Goal: Information Seeking & Learning: Learn about a topic

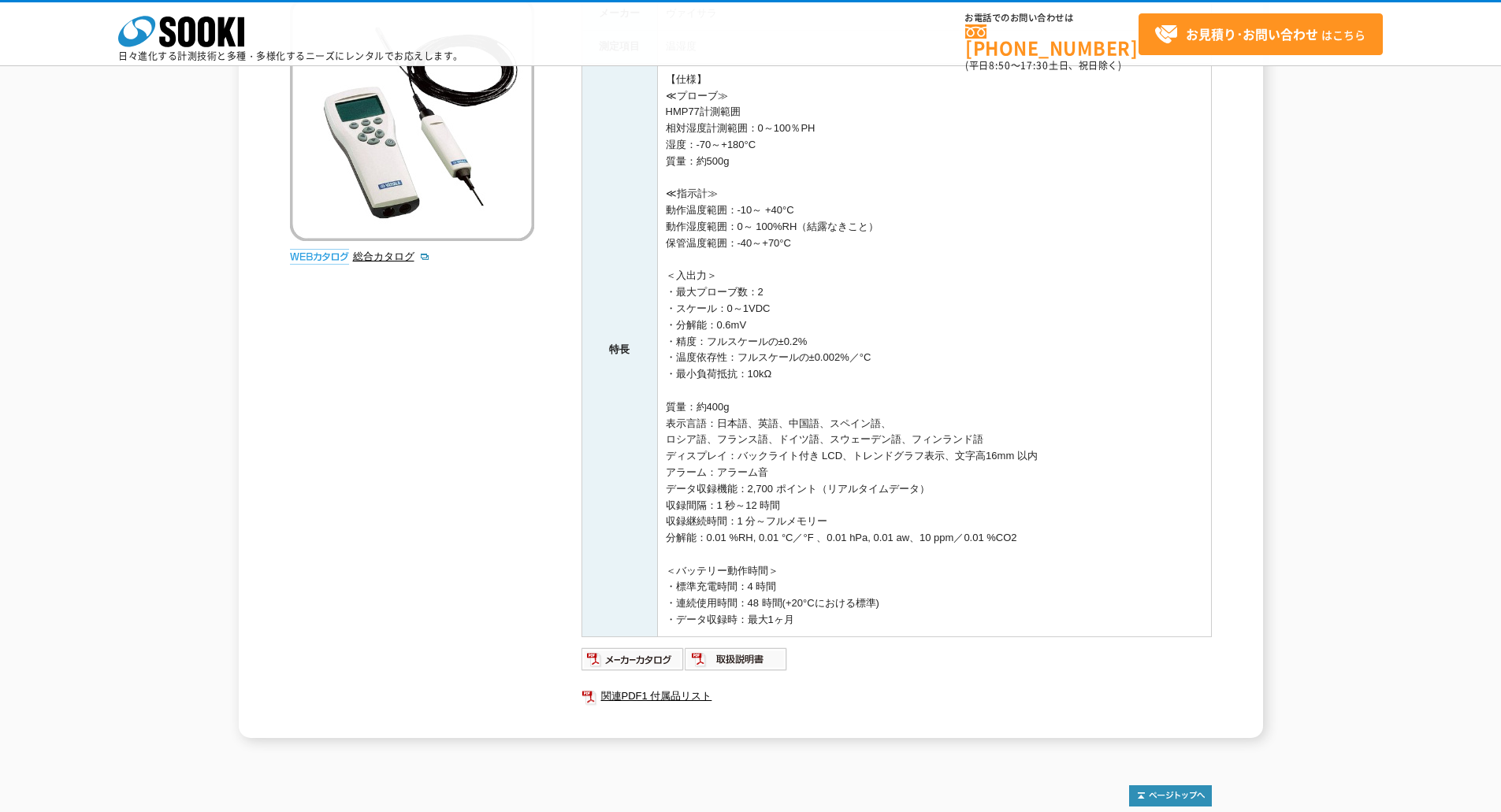
scroll to position [236, 0]
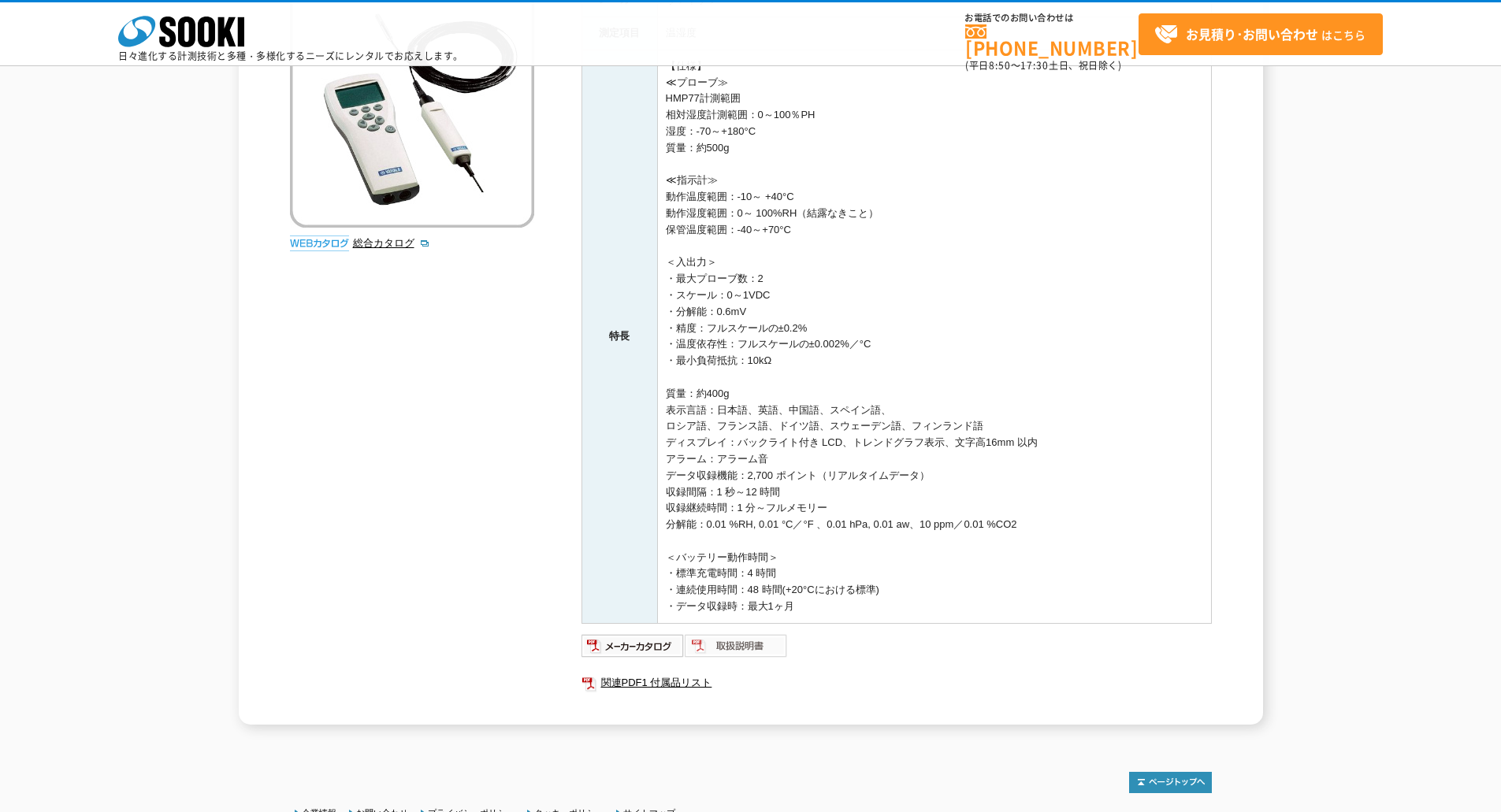
click at [739, 649] on img at bounding box center [736, 646] width 103 height 25
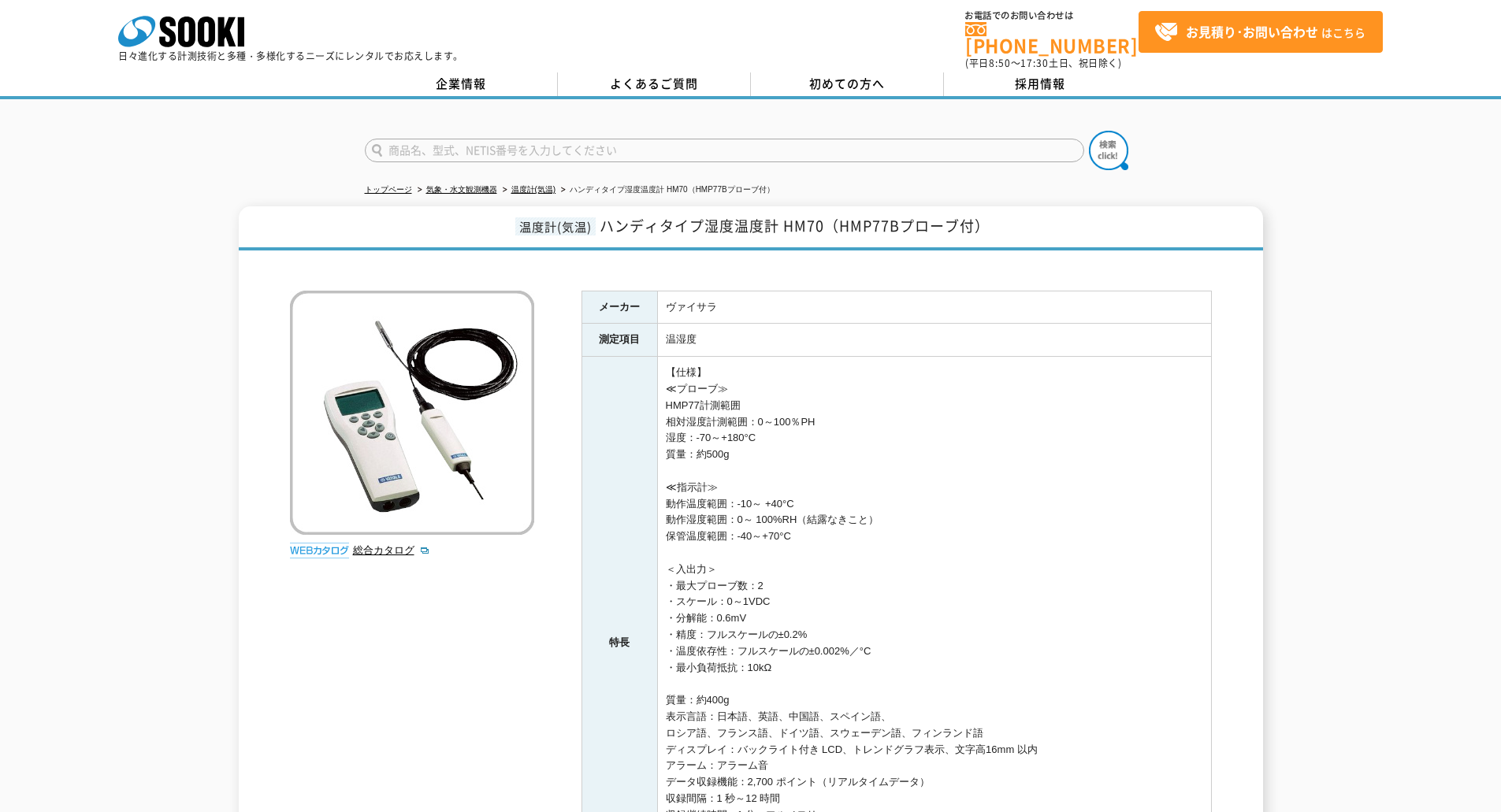
scroll to position [0, 0]
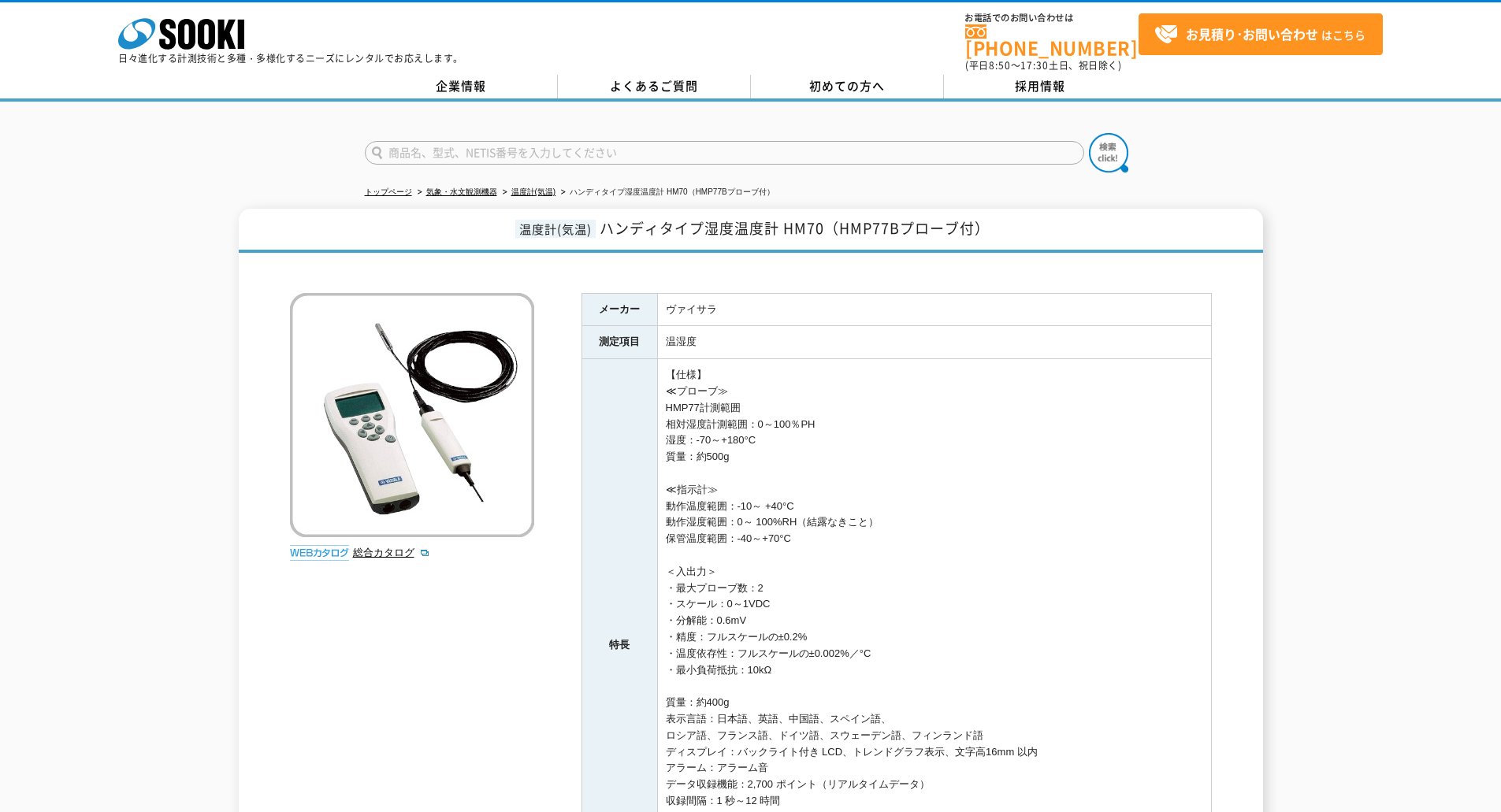
drag, startPoint x: 799, startPoint y: 610, endPoint x: 674, endPoint y: 377, distance: 264.4
click at [659, 364] on td "【仕様】 ≪プローブ≫ HMP77計測範囲 相対湿度計測範囲：0～100％PH 湿度：-70～+180°C 質量：約500g ≪指示計≫ 動作温度範囲：-10…" at bounding box center [934, 646] width 554 height 574
click at [678, 377] on td "【仕様】 ≪プローブ≫ HMP77計測範囲 相対湿度計測範囲：0～100％PH 湿度：-70～+180°C 質量：約500g ≪指示計≫ 動作温度範囲：-10…" at bounding box center [934, 646] width 554 height 574
click at [666, 363] on td "【仕様】 ≪プローブ≫ HMP77計測範囲 相対湿度計測範囲：0～100％PH 湿度：-70～+180°C 質量：約500g ≪指示計≫ 動作温度範囲：-10…" at bounding box center [934, 646] width 554 height 574
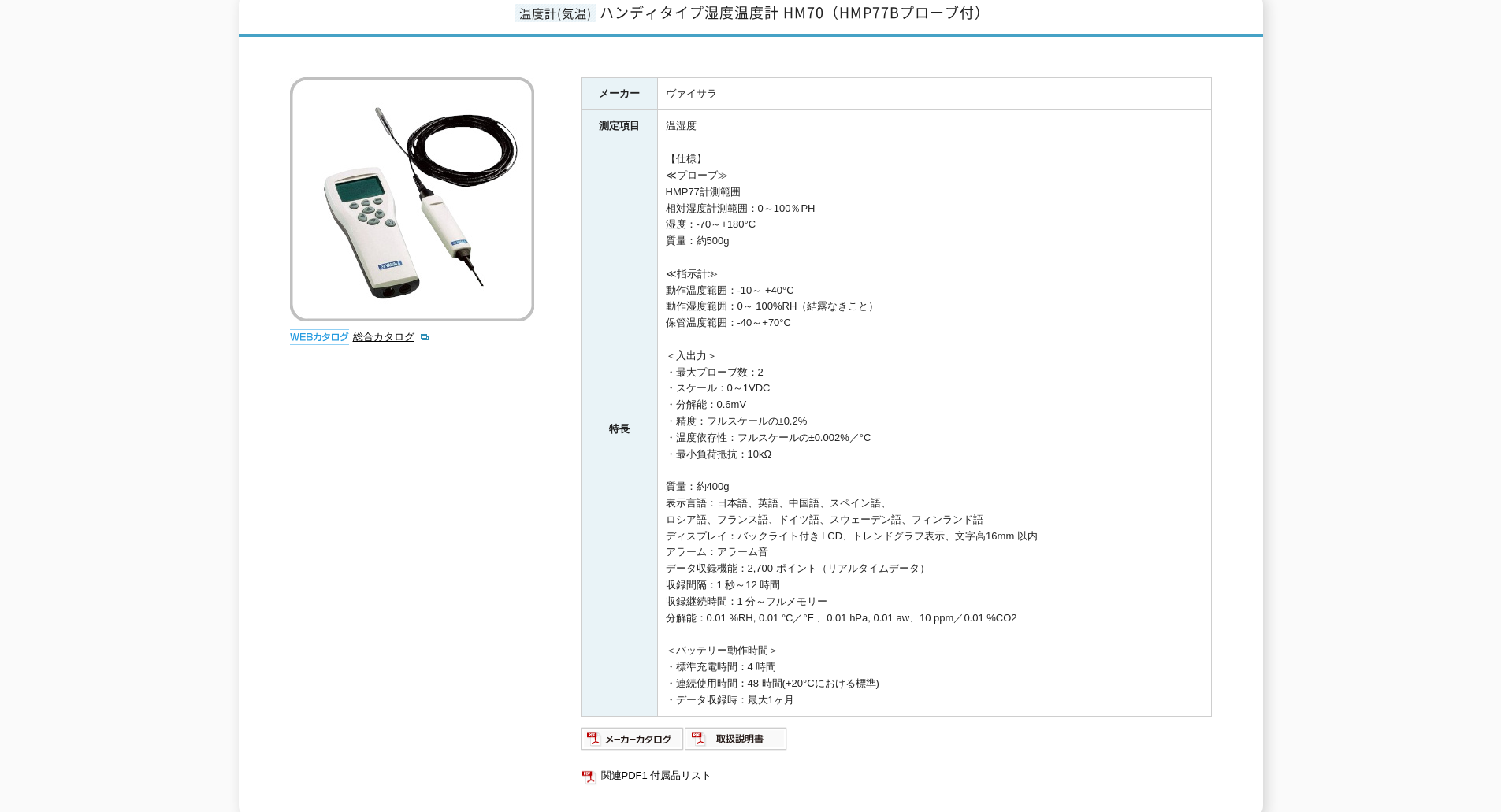
scroll to position [236, 0]
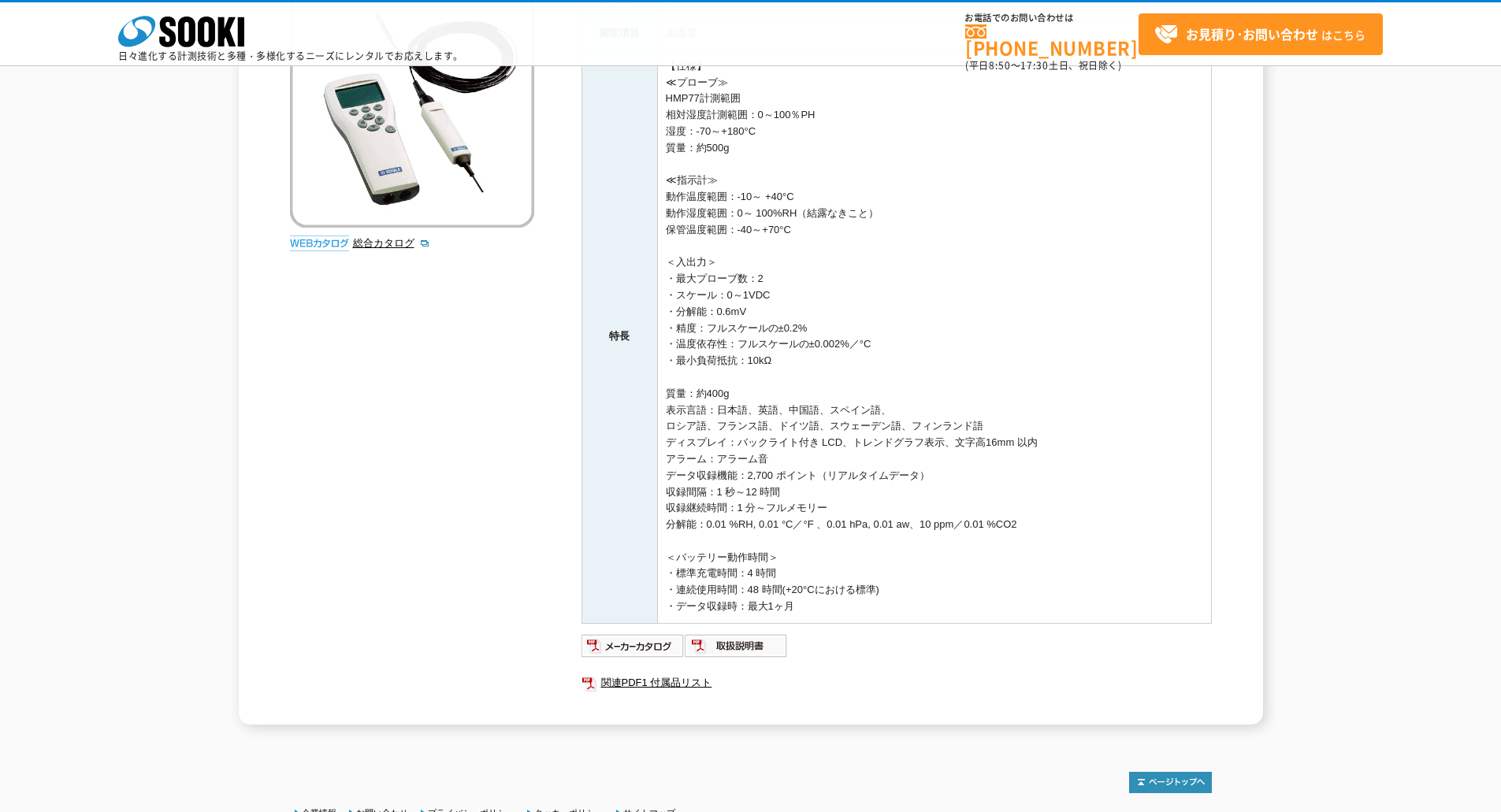
drag, startPoint x: 666, startPoint y: 362, endPoint x: 825, endPoint y: 608, distance: 292.9
click at [825, 608] on td "【仕様】 ≪プローブ≫ HMP77計測範囲 相対湿度計測範囲：0～100％PH 湿度：-70～+180°C 質量：約500g ≪指示計≫ 動作温度範囲：-10…" at bounding box center [934, 336] width 554 height 574
click at [812, 608] on td "【仕様】 ≪プローブ≫ HMP77計測範囲 相対湿度計測範囲：0～100％PH 湿度：-70～+180°C 質量：約500g ≪指示計≫ 動作温度範囲：-10…" at bounding box center [934, 336] width 554 height 574
click at [798, 608] on td "【仕様】 ≪プローブ≫ HMP77計測範囲 相対湿度計測範囲：0～100％PH 湿度：-70～+180°C 質量：約500g ≪指示計≫ 動作温度範囲：-10…" at bounding box center [934, 336] width 554 height 574
click at [796, 607] on td "【仕様】 ≪プローブ≫ HMP77計測範囲 相対湿度計測範囲：0～100％PH 湿度：-70～+180°C 質量：約500g ≪指示計≫ 動作温度範囲：-10…" at bounding box center [934, 336] width 554 height 574
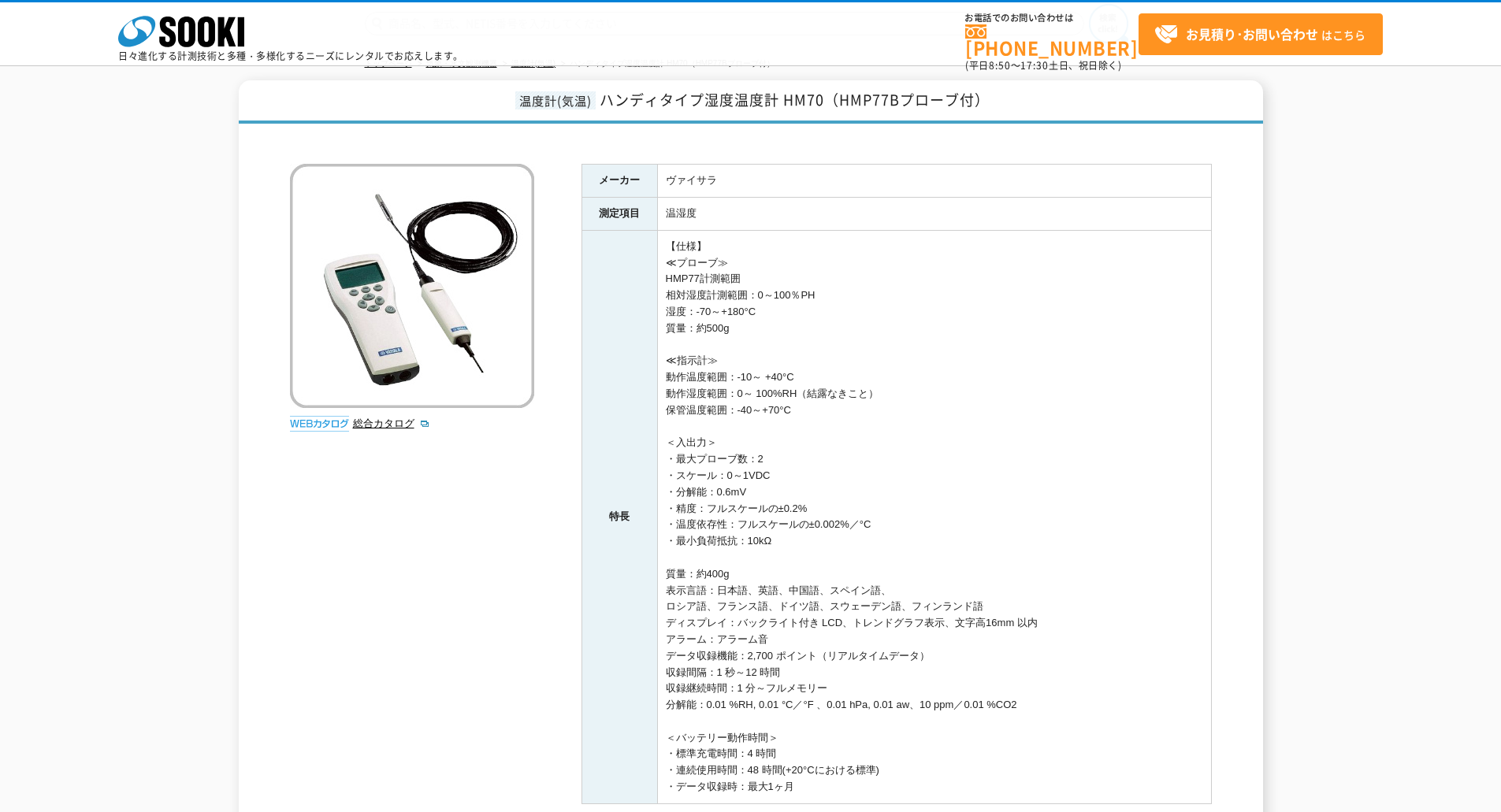
scroll to position [0, 0]
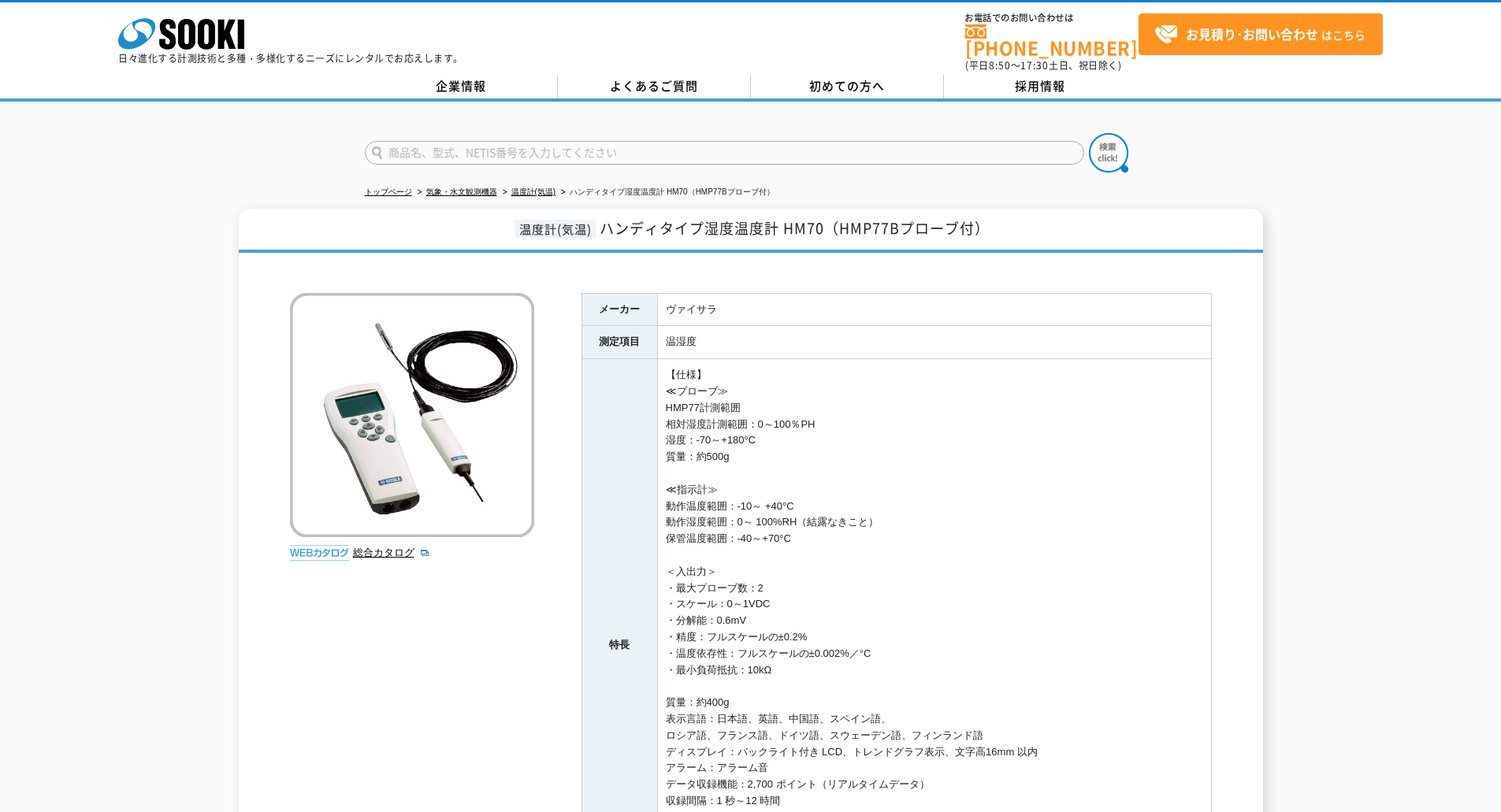
drag, startPoint x: 798, startPoint y: 606, endPoint x: 662, endPoint y: 368, distance: 274.1
click at [662, 368] on td "【仕様】 ≪プローブ≫ HMP77計測範囲 相対湿度計測範囲：0～100％PH 湿度：-70～+180°C 質量：約500g ≪指示計≫ 動作温度範囲：-10…" at bounding box center [934, 646] width 554 height 574
click at [683, 368] on td "【仕様】 ≪プローブ≫ HMP77計測範囲 相対湿度計測範囲：0～100％PH 湿度：-70～+180°C 質量：約500g ≪指示計≫ 動作温度範囲：-10…" at bounding box center [934, 646] width 554 height 574
click at [663, 359] on td "【仕様】 ≪プローブ≫ HMP77計測範囲 相対湿度計測範囲：0～100％PH 湿度：-70～+180°C 質量：約500g ≪指示計≫ 動作温度範囲：-10…" at bounding box center [934, 646] width 554 height 574
click at [667, 361] on td "【仕様】 ≪プローブ≫ HMP77計測範囲 相対湿度計測範囲：0～100％PH 湿度：-70～+180°C 質量：約500g ≪指示計≫ 動作温度範囲：-10…" at bounding box center [934, 646] width 554 height 574
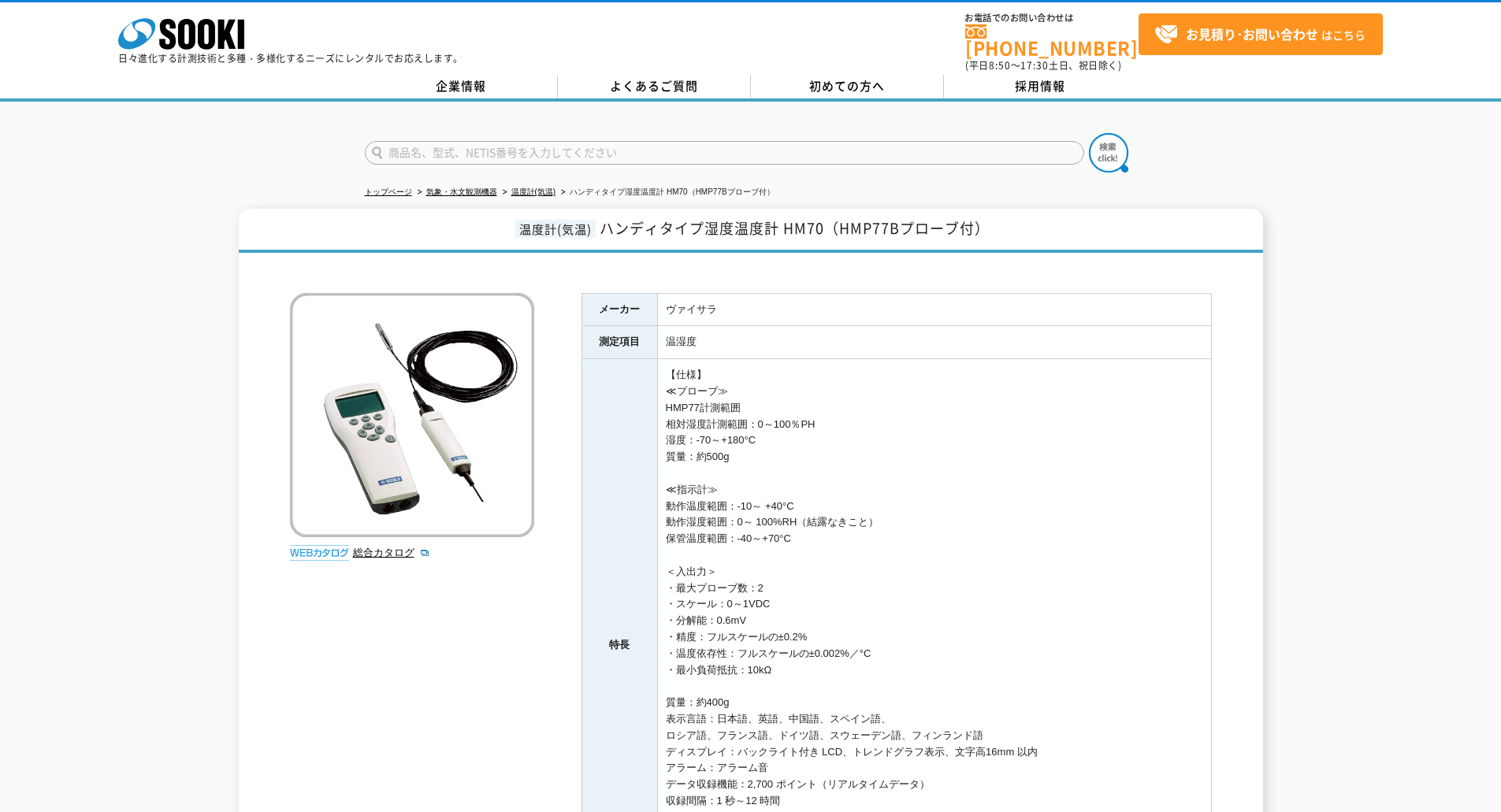
click at [670, 360] on td "【仕様】 ≪プローブ≫ HMP77計測範囲 相対湿度計測範囲：0～100％PH 湿度：-70～+180°C 質量：約500g ≪指示計≫ 動作温度範囲：-10…" at bounding box center [934, 646] width 554 height 574
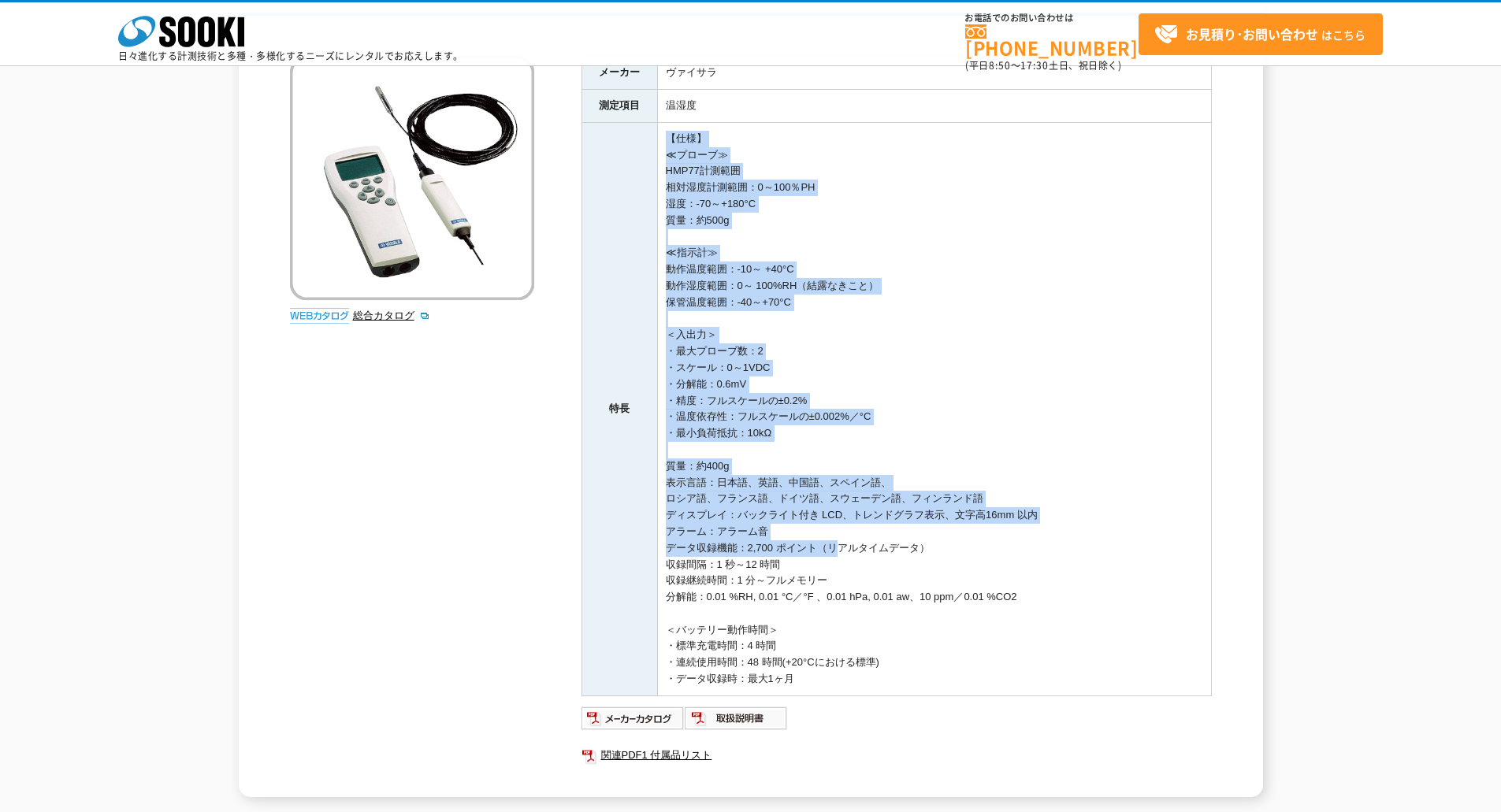
scroll to position [236, 0]
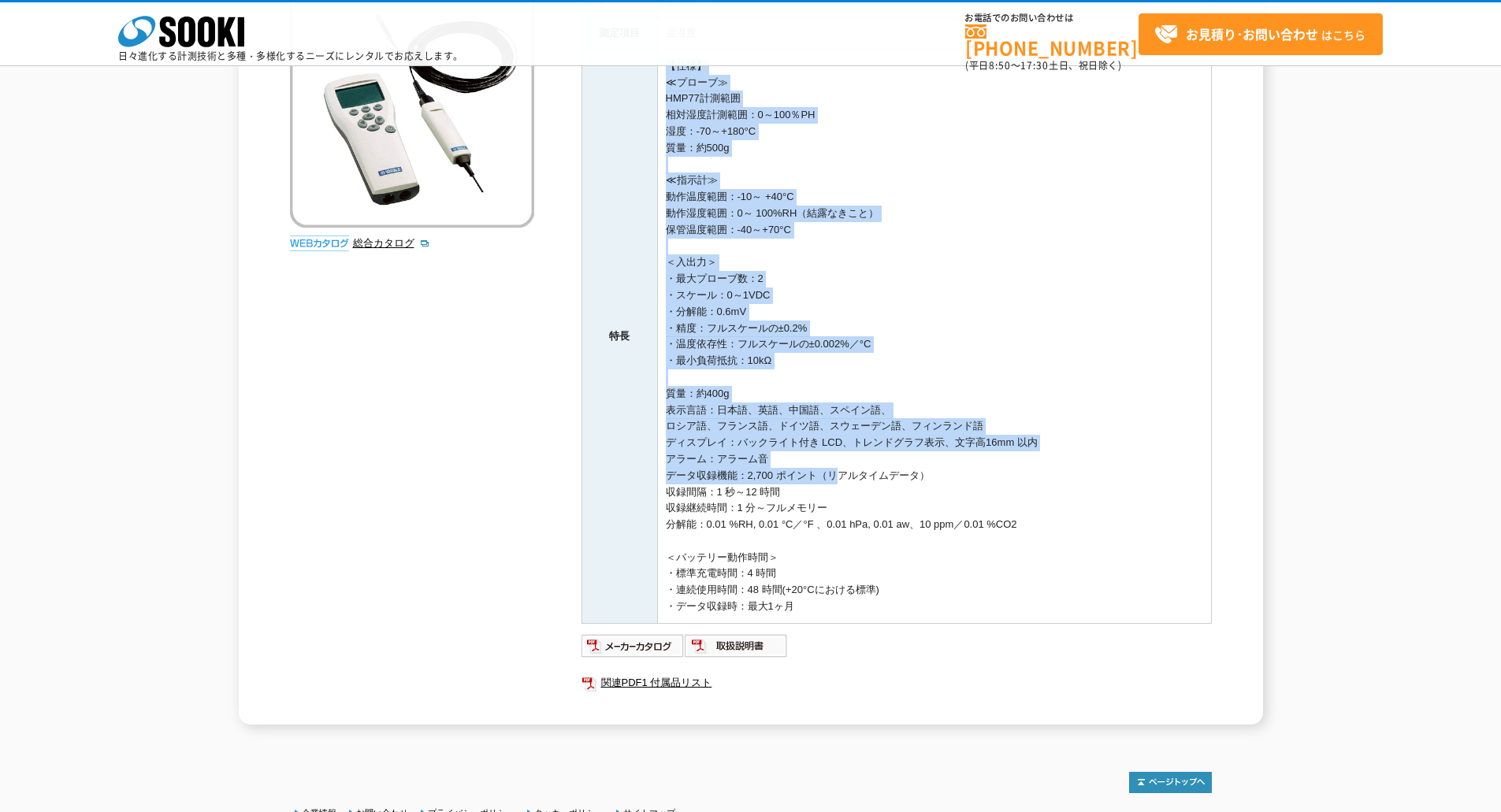
drag, startPoint x: 672, startPoint y: 362, endPoint x: 806, endPoint y: 607, distance: 279.3
click at [806, 607] on td "【仕様】 ≪プローブ≫ HMP77計測範囲 相対湿度計測範囲：0～100％PH 湿度：-70～+180°C 質量：約500g ≪指示計≫ 動作温度範囲：-10…" at bounding box center [934, 336] width 554 height 574
click at [806, 604] on td "【仕様】 ≪プローブ≫ HMP77計測範囲 相対湿度計測範囲：0～100％PH 湿度：-70～+180°C 質量：約500g ≪指示計≫ 動作温度範囲：-10…" at bounding box center [934, 336] width 554 height 574
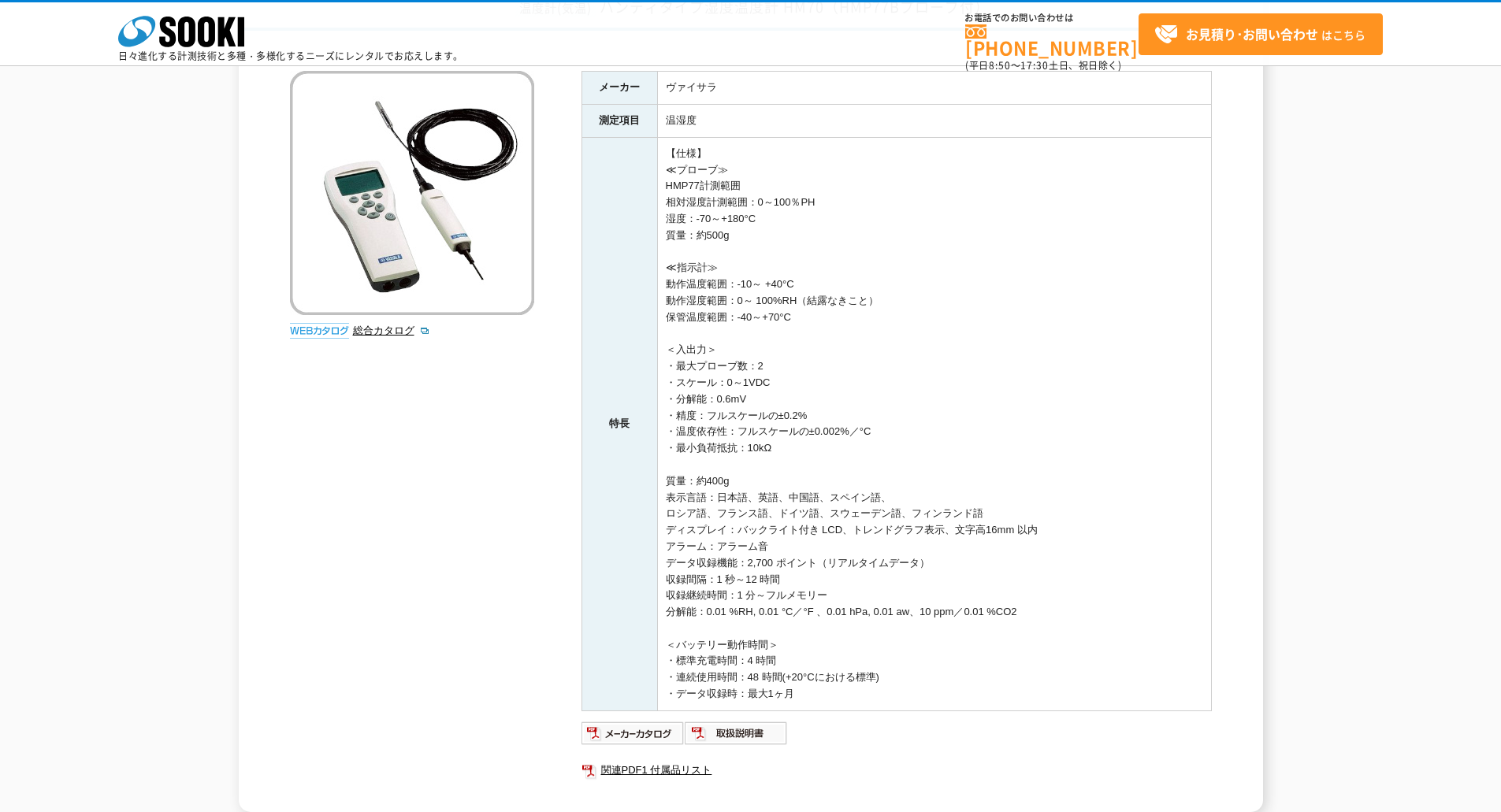
scroll to position [0, 0]
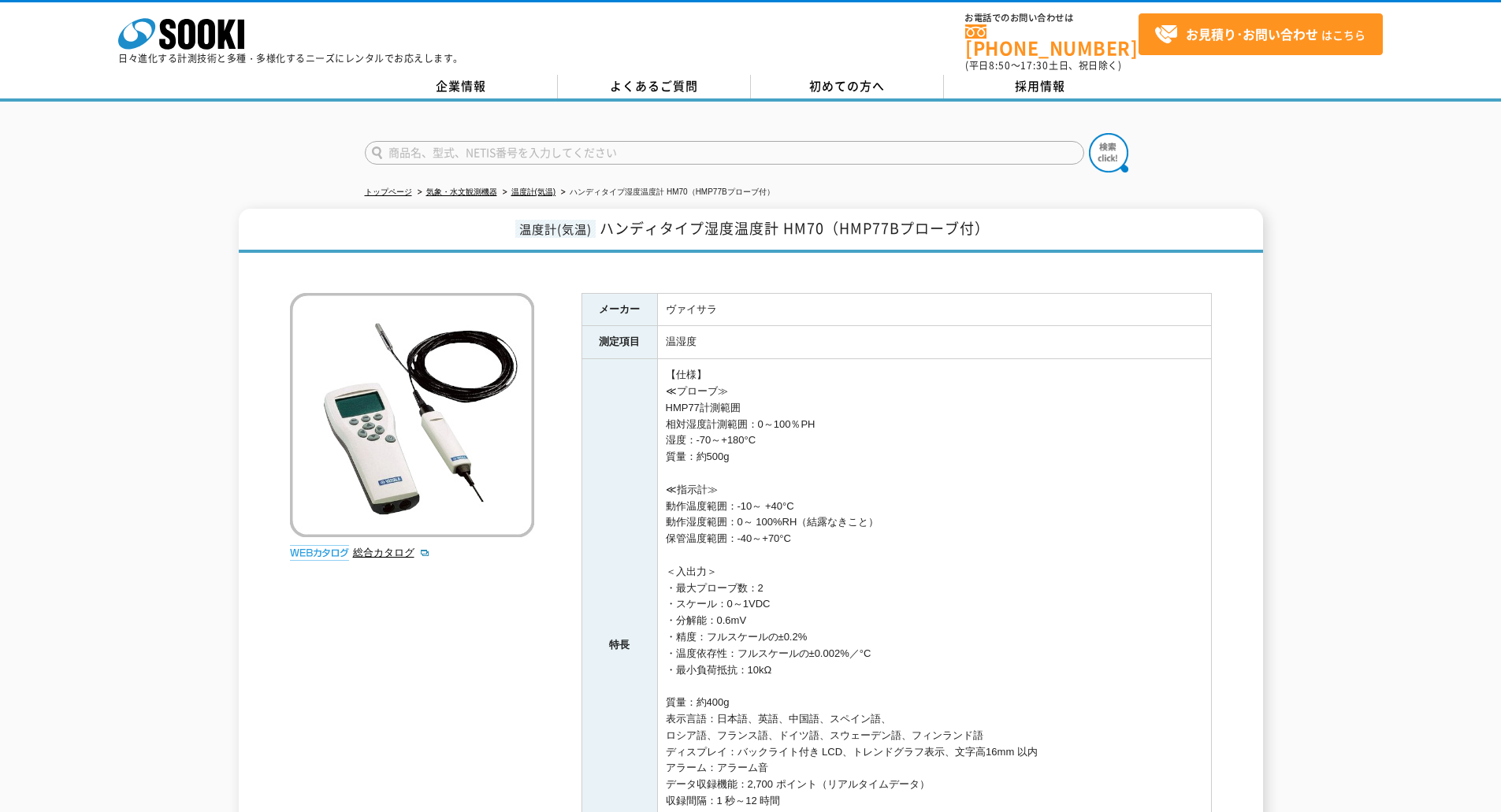
drag, startPoint x: 796, startPoint y: 605, endPoint x: 601, endPoint y: 291, distance: 369.6
click at [601, 293] on tbody "メーカー ヴァイサラ 測定項目 温湿度 特長 【仕様】 ≪プローブ≫ HMP77計測範囲 相対湿度計測範囲：0～100％PH 湿度：-70～+180°C 質量…" at bounding box center [896, 613] width 630 height 640
click at [817, 338] on td "温湿度" at bounding box center [934, 343] width 554 height 33
drag, startPoint x: 772, startPoint y: 285, endPoint x: 761, endPoint y: 286, distance: 11.0
click at [771, 293] on td "ヴァイサラ" at bounding box center [934, 309] width 554 height 33
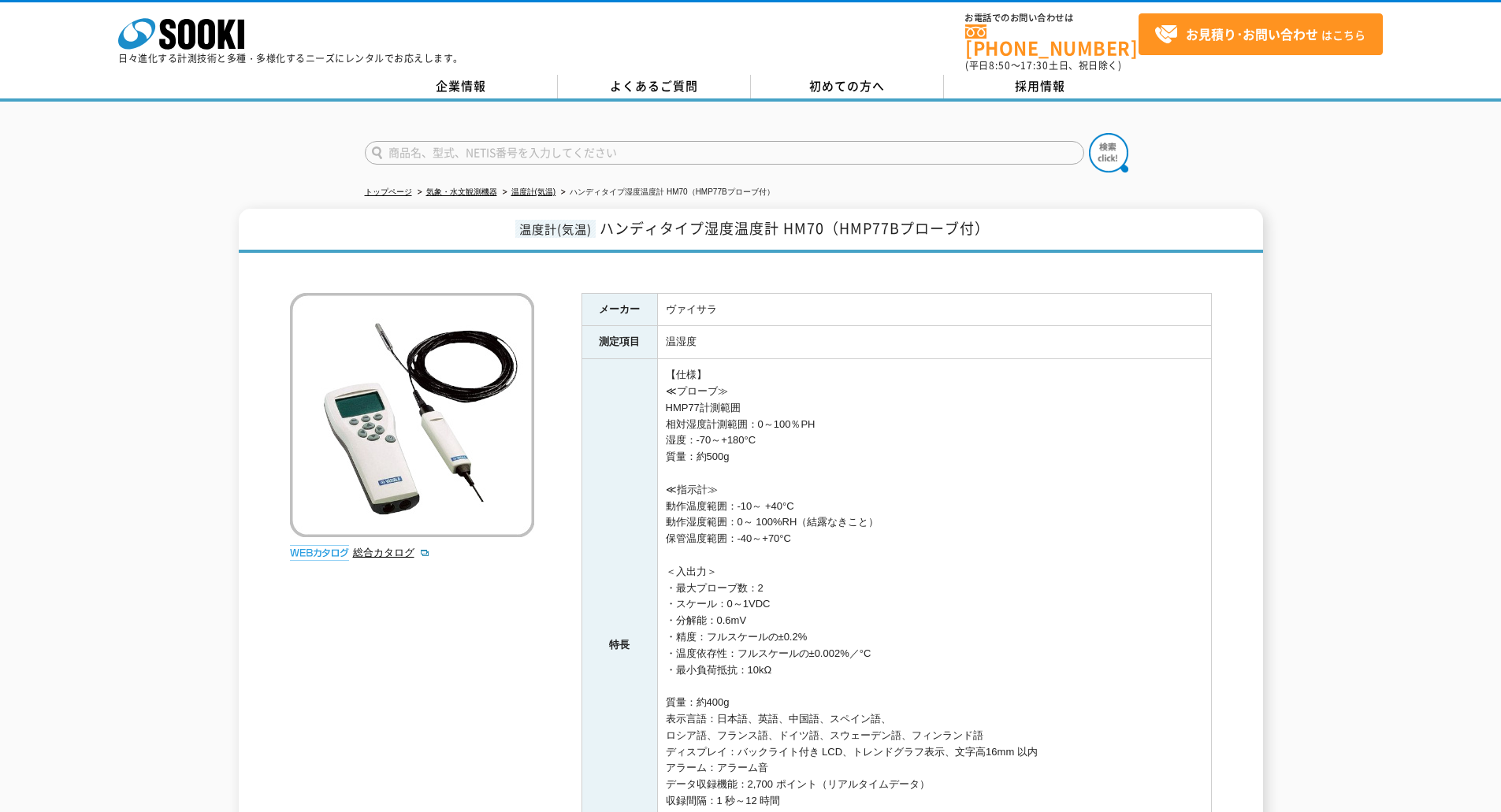
click at [693, 293] on td "ヴァイサラ" at bounding box center [934, 309] width 554 height 33
click at [694, 297] on td "ヴァイサラ" at bounding box center [934, 309] width 554 height 33
click at [706, 360] on td "【仕様】 ≪プローブ≫ HMP77計測範囲 相対湿度計測範囲：0～100％PH 湿度：-70～+180°C 質量：約500g ≪指示計≫ 動作温度範囲：-10…" at bounding box center [934, 646] width 554 height 574
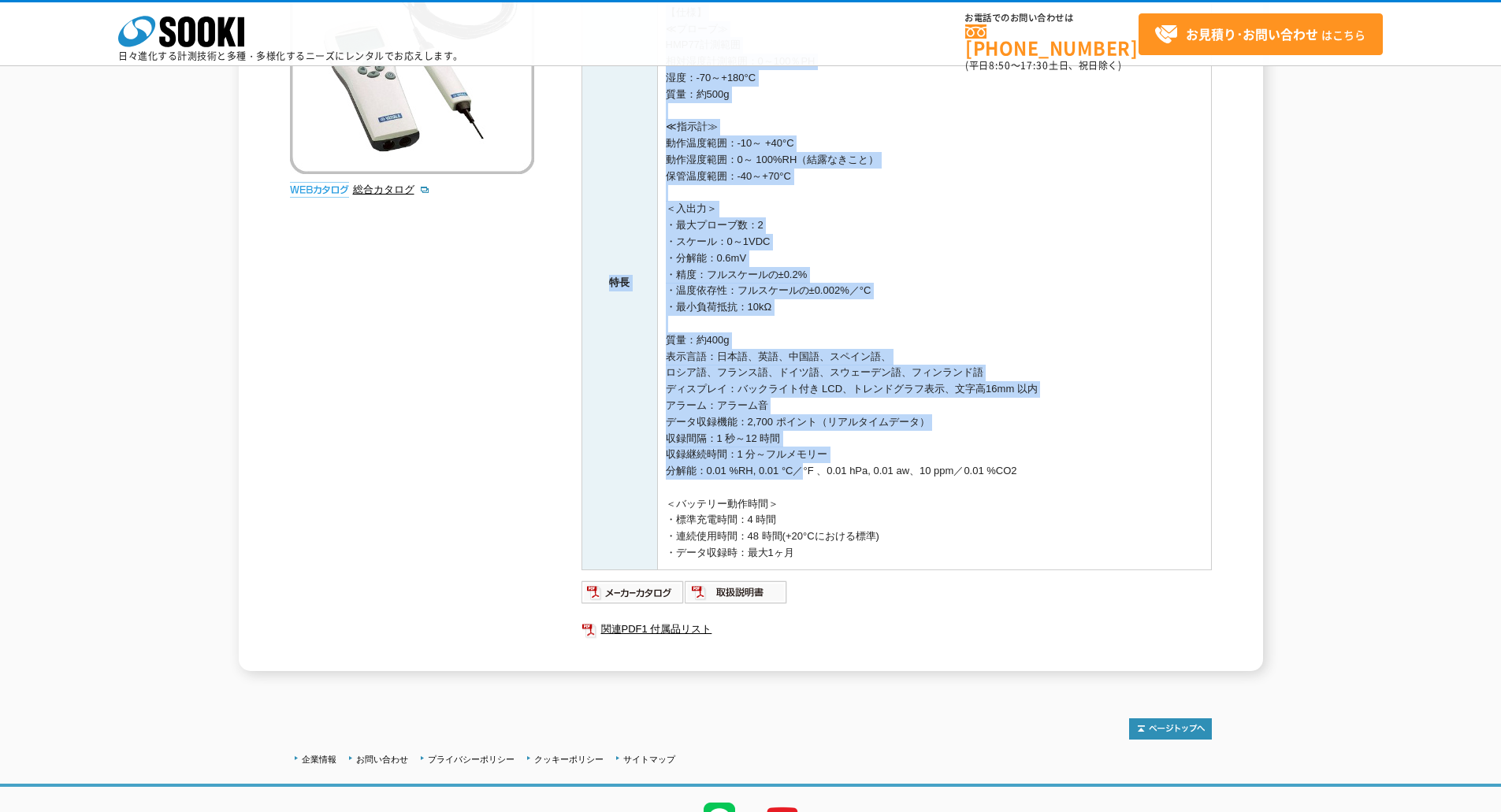
scroll to position [315, 0]
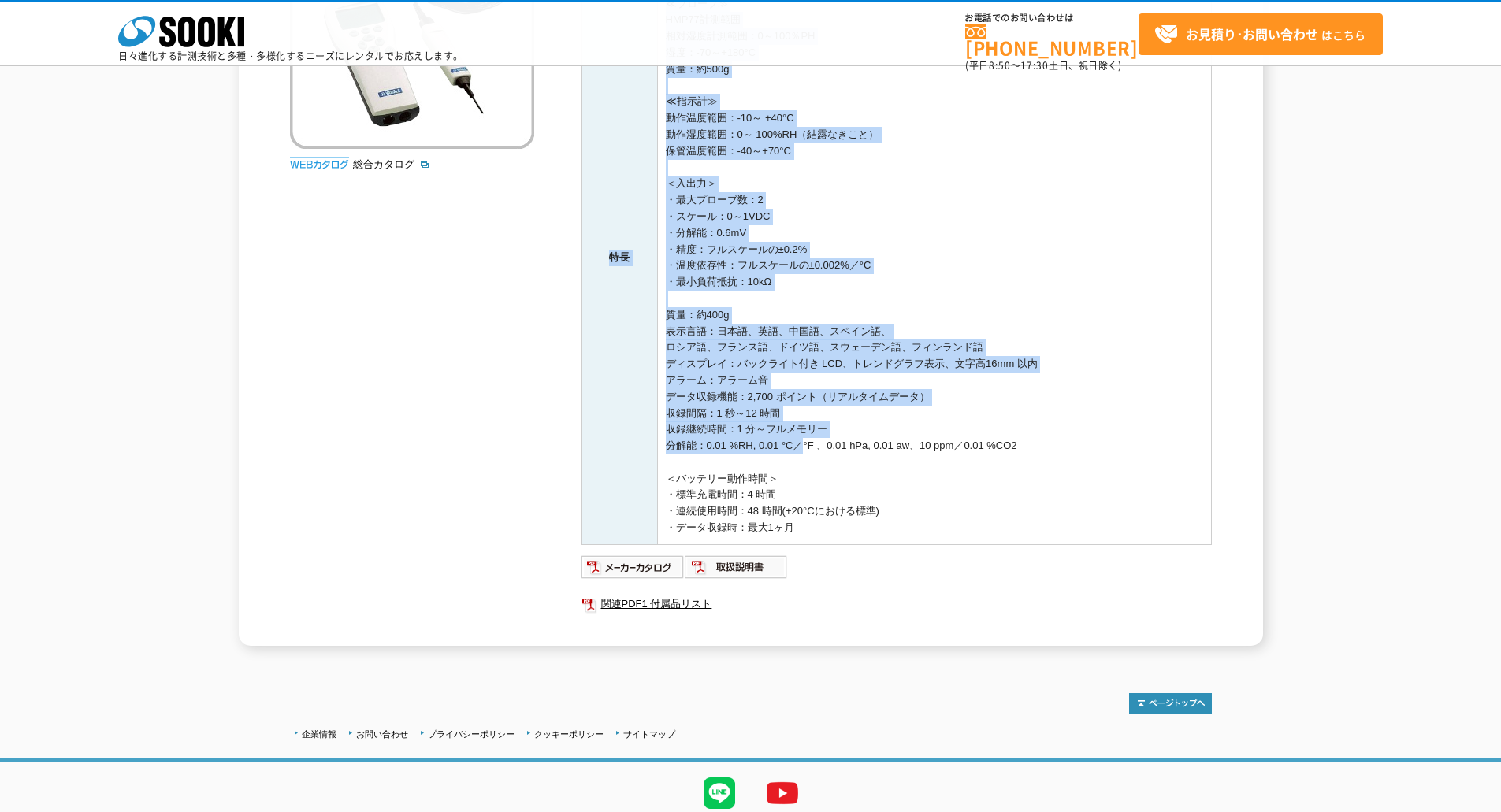
drag, startPoint x: 600, startPoint y: 297, endPoint x: 799, endPoint y: 532, distance: 307.9
click at [799, 532] on tbody "メーカー ヴァイサラ 測定項目 温湿度 特長 【仕様】 ≪プローブ≫ HMP77計測範囲 相対湿度計測範囲：0～100％PH 湿度：-70～+180°C 質量…" at bounding box center [896, 225] width 630 height 640
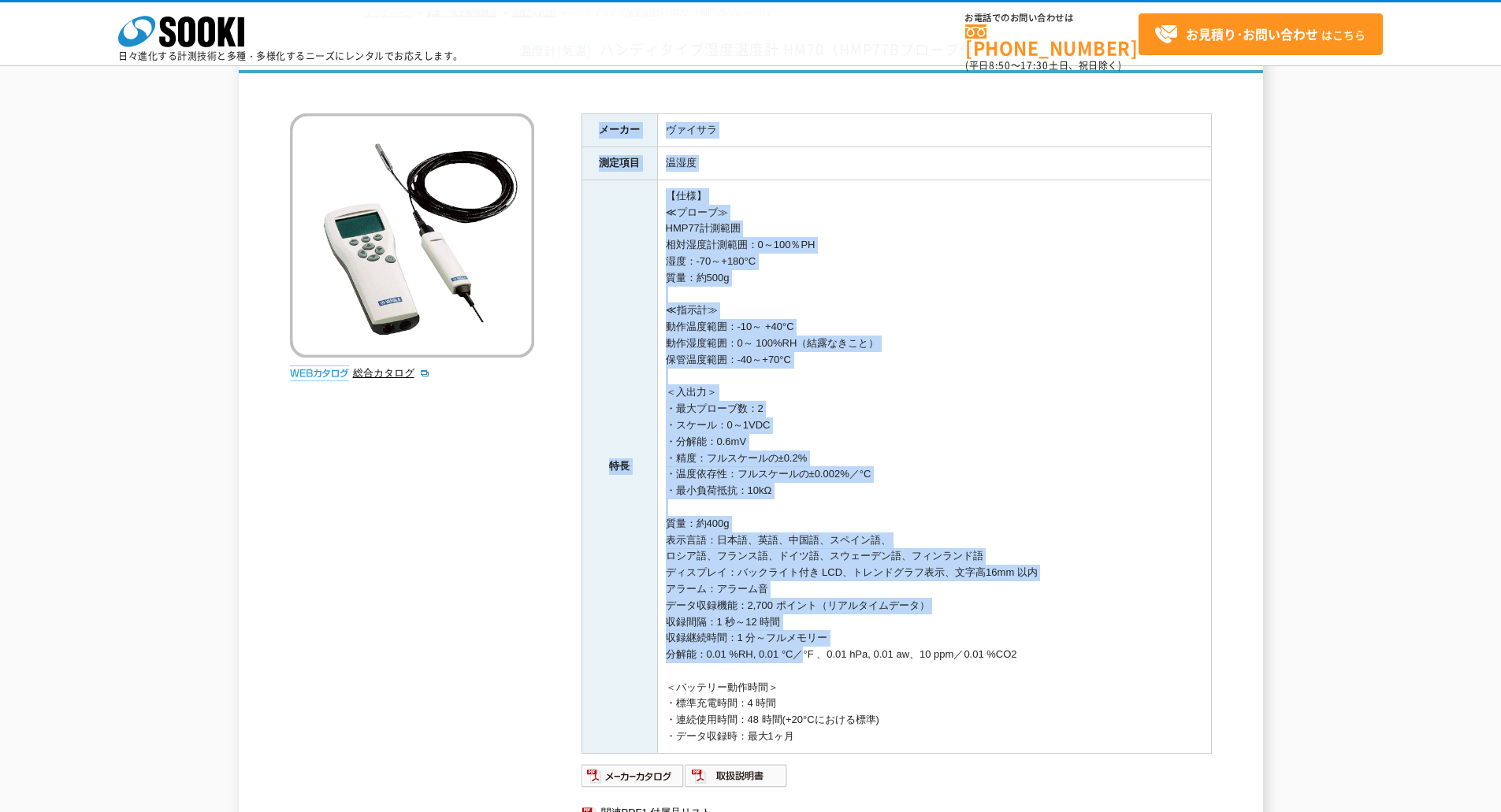
scroll to position [0, 0]
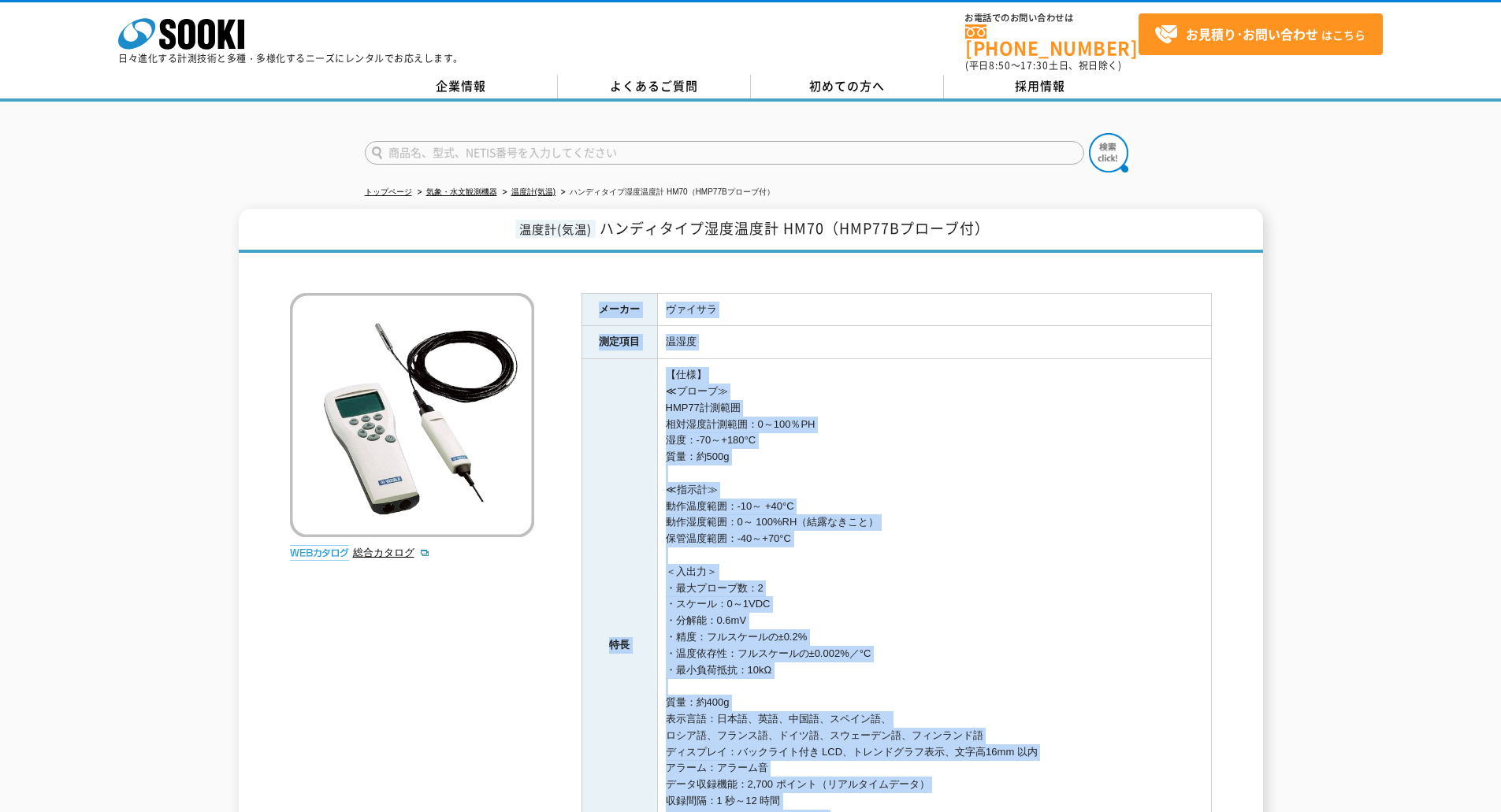
click at [1201, 528] on td "【仕様】 ≪プローブ≫ HMP77計測範囲 相対湿度計測範囲：0～100％PH 湿度：-70～+180°C 質量：約500g ≪指示計≫ 動作温度範囲：-10…" at bounding box center [934, 646] width 554 height 574
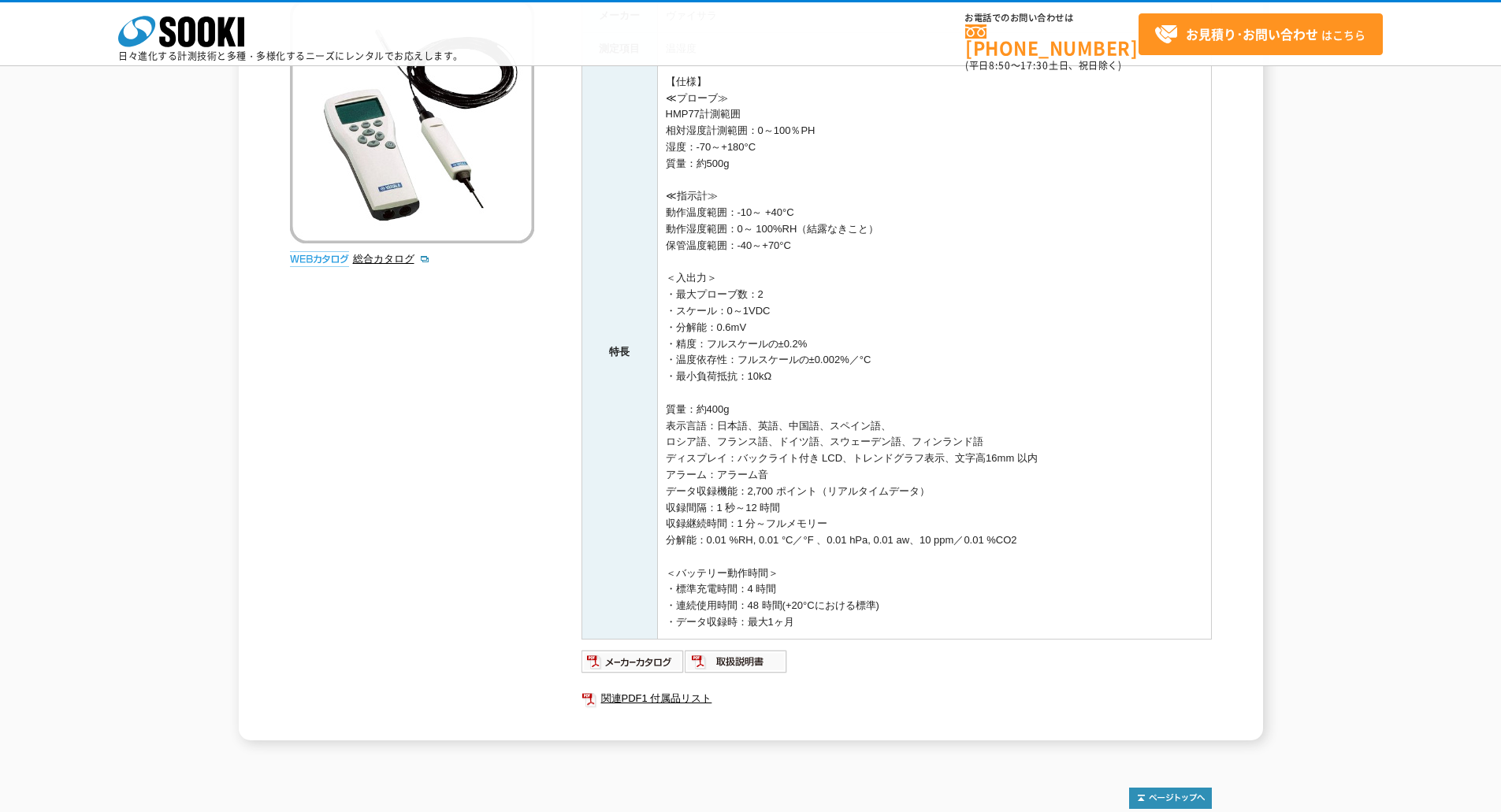
scroll to position [236, 0]
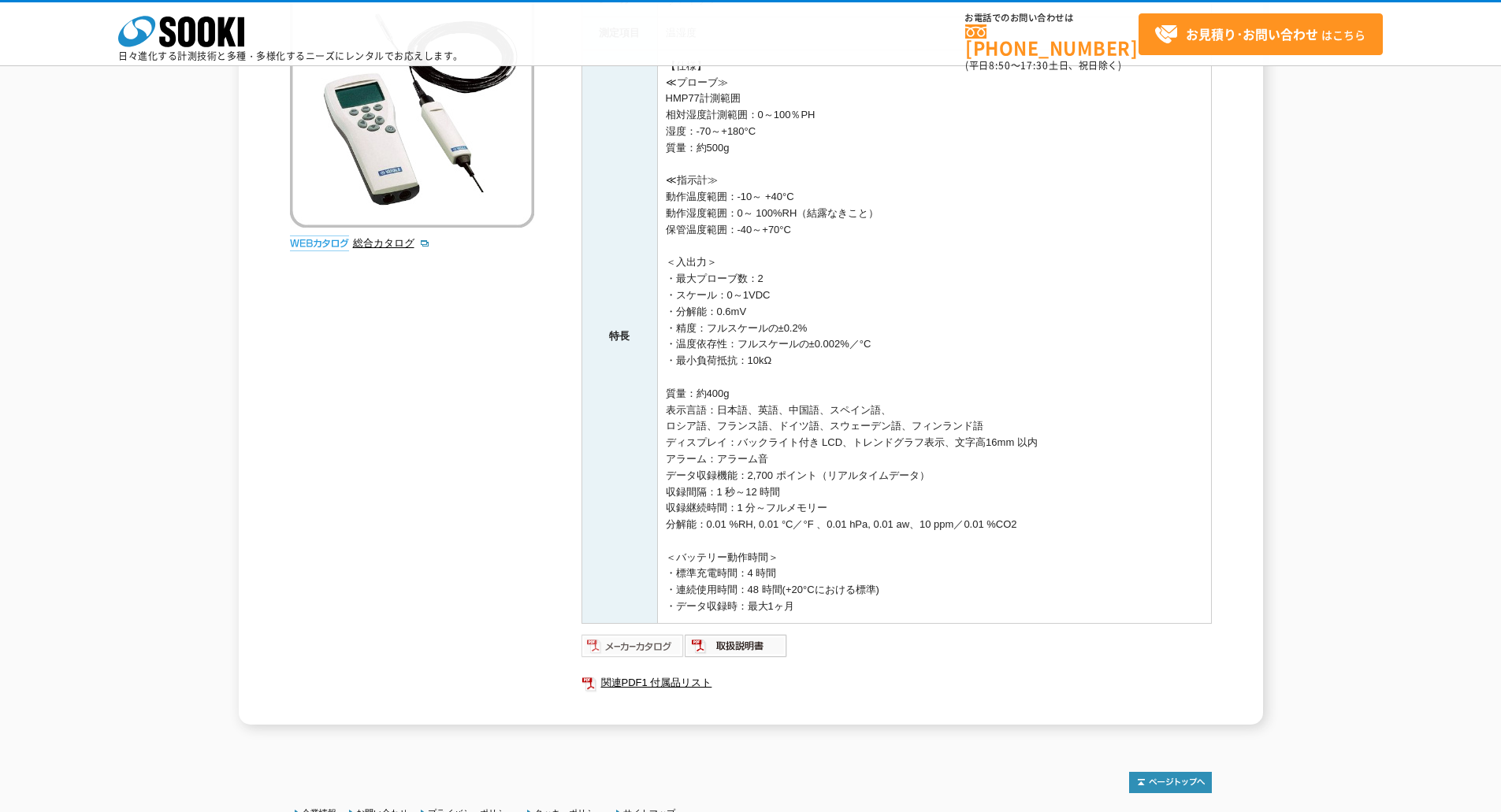
click at [667, 646] on img at bounding box center [633, 646] width 103 height 25
